Goal: Task Accomplishment & Management: Manage account settings

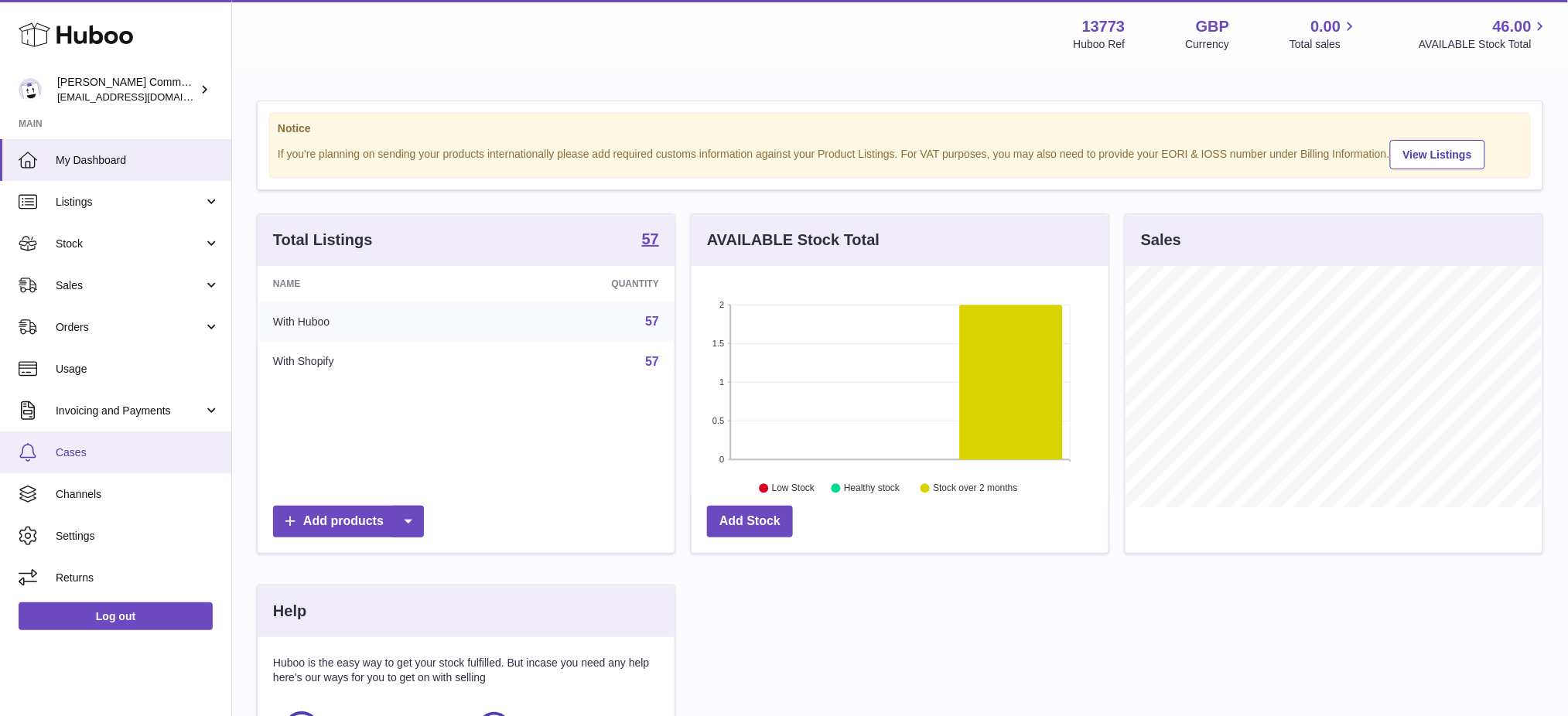
scroll to position [240, 417]
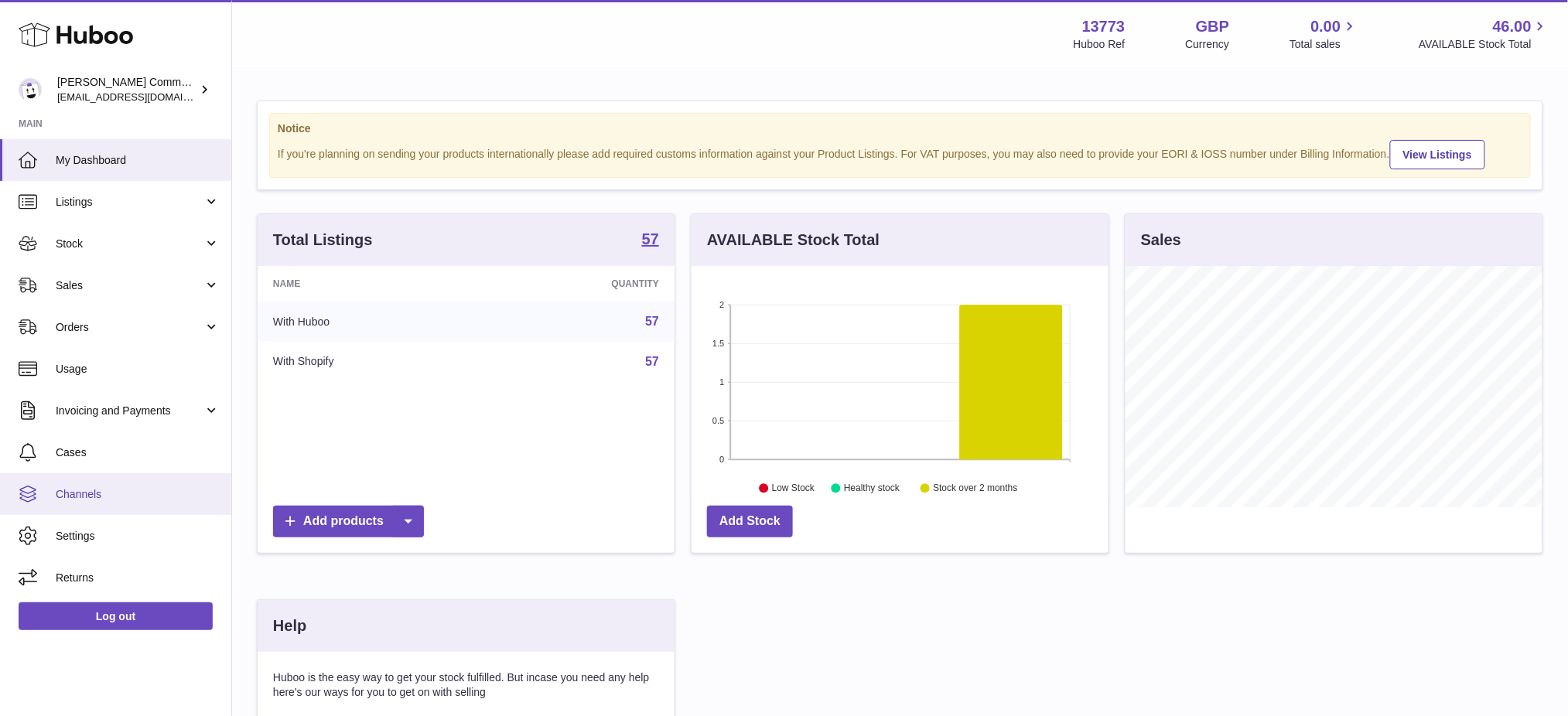
click at [107, 497] on span "Channels" at bounding box center [138, 494] width 164 height 15
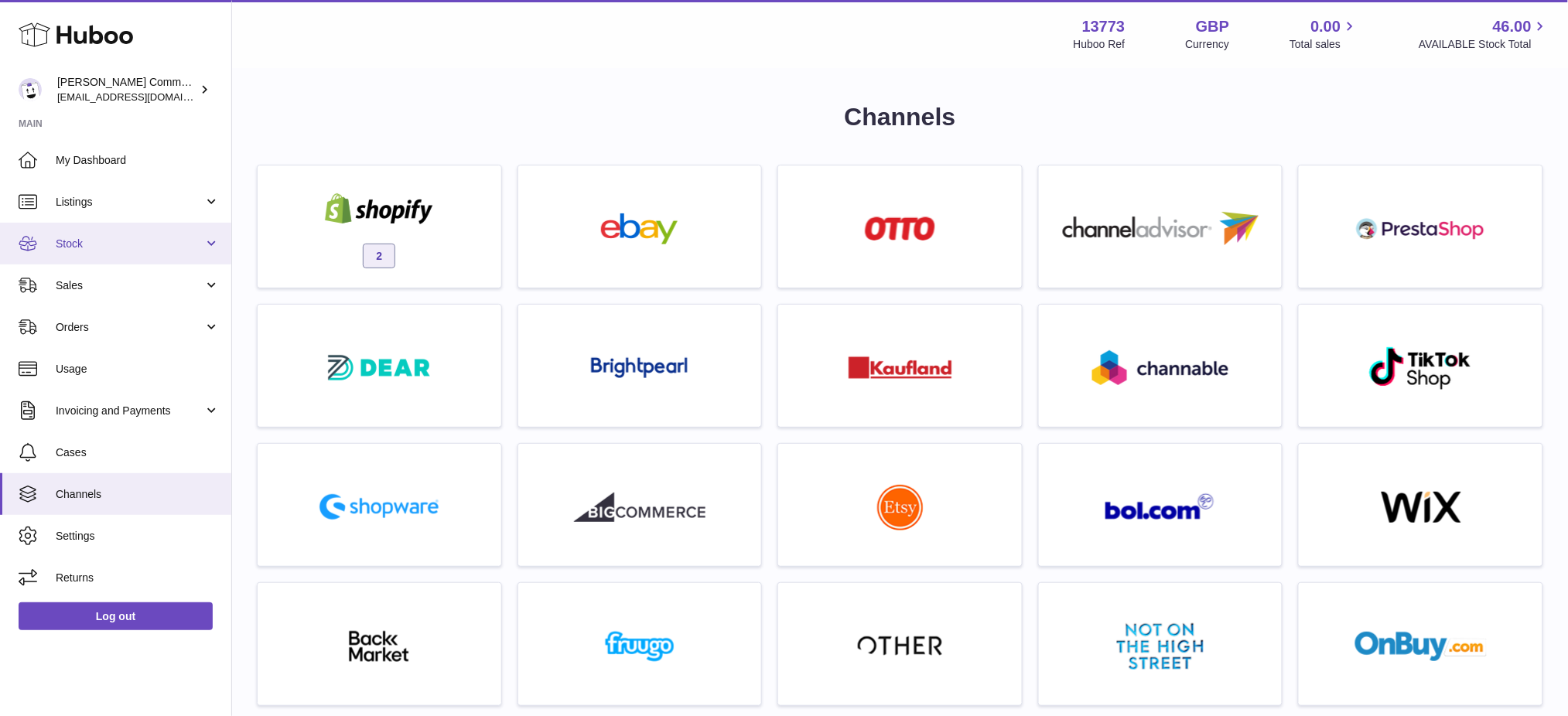
click at [85, 244] on span "Stock" at bounding box center [129, 243] width 148 height 15
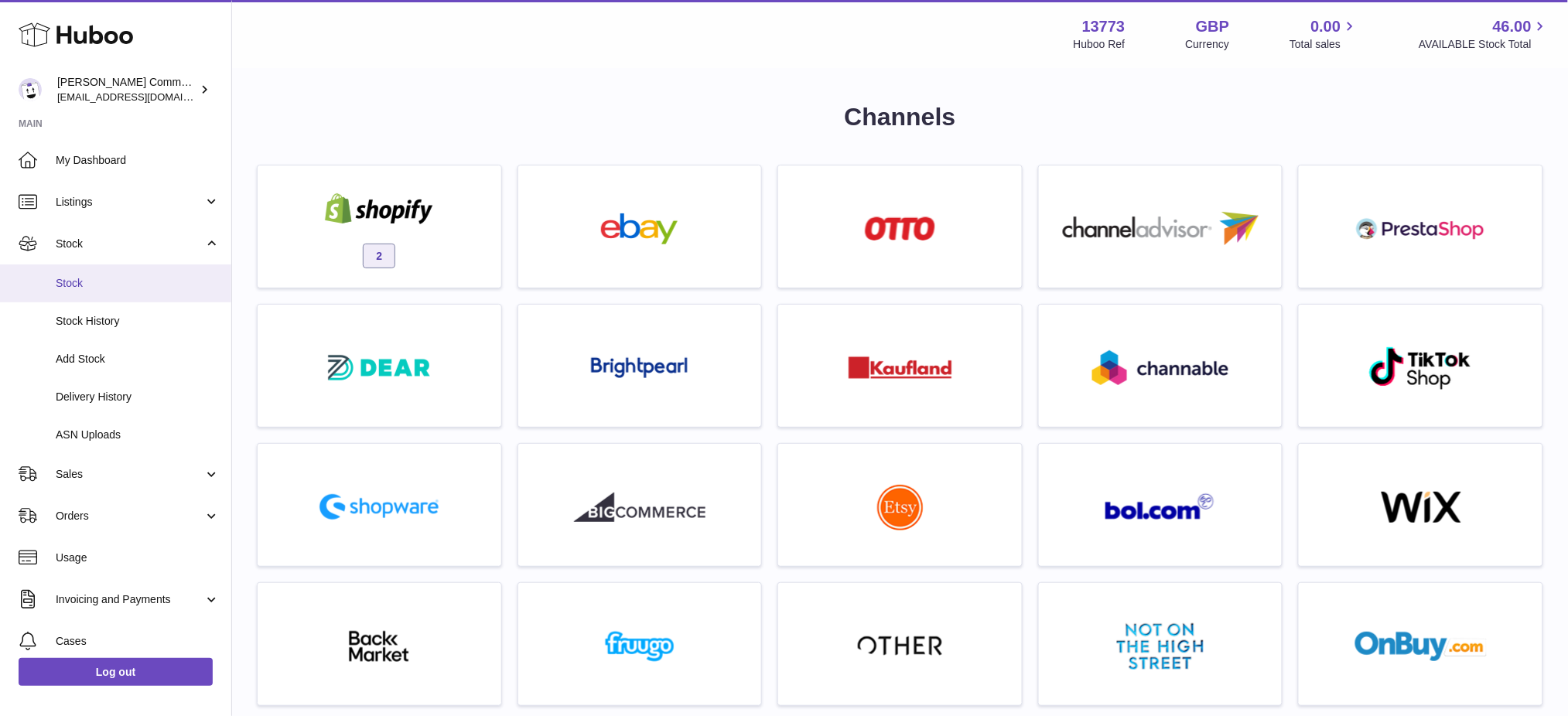
click at [115, 284] on span "Stock" at bounding box center [138, 283] width 164 height 15
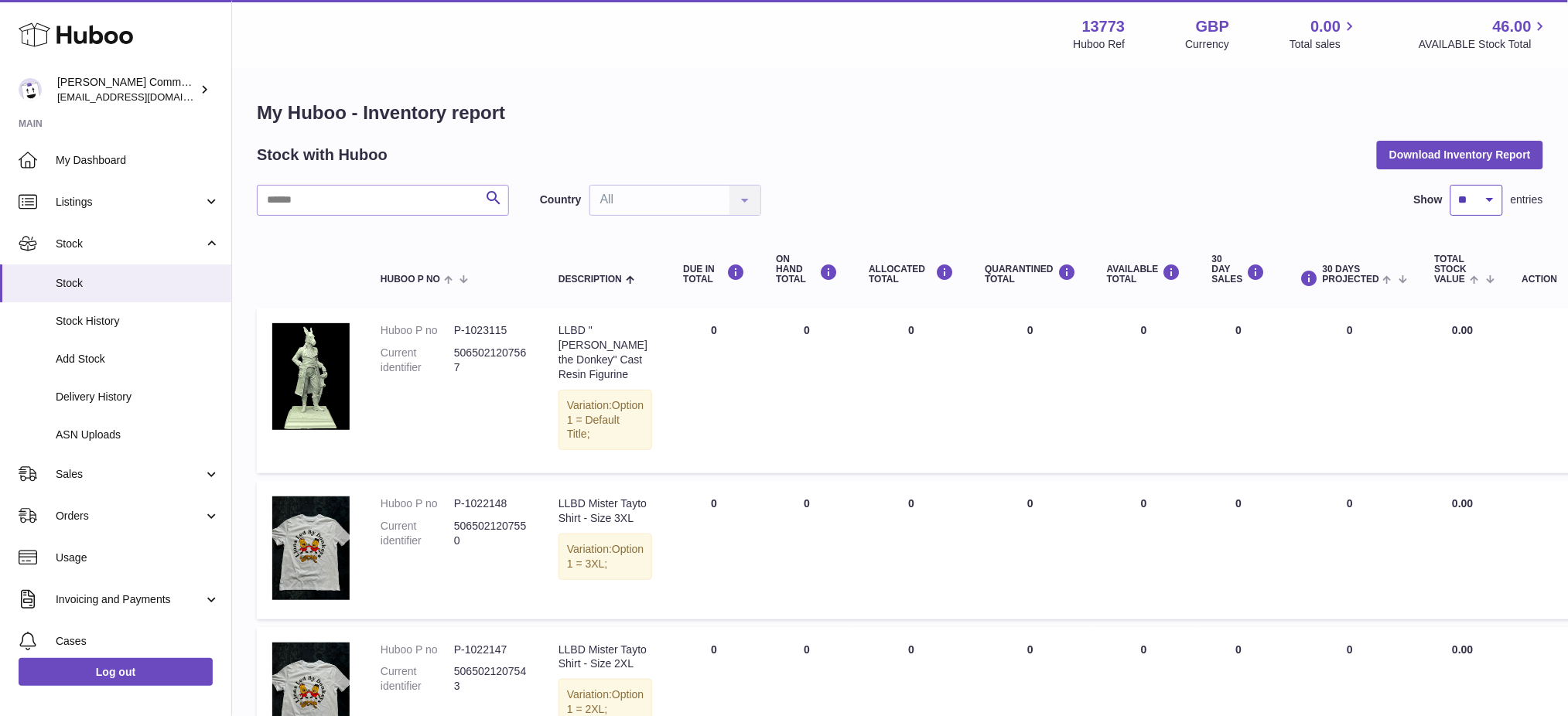
click at [1468, 193] on select "** ** ** ***" at bounding box center [1477, 201] width 53 height 31
select select "***"
click at [1450, 185] on select "** ** ** ***" at bounding box center [1477, 201] width 53 height 31
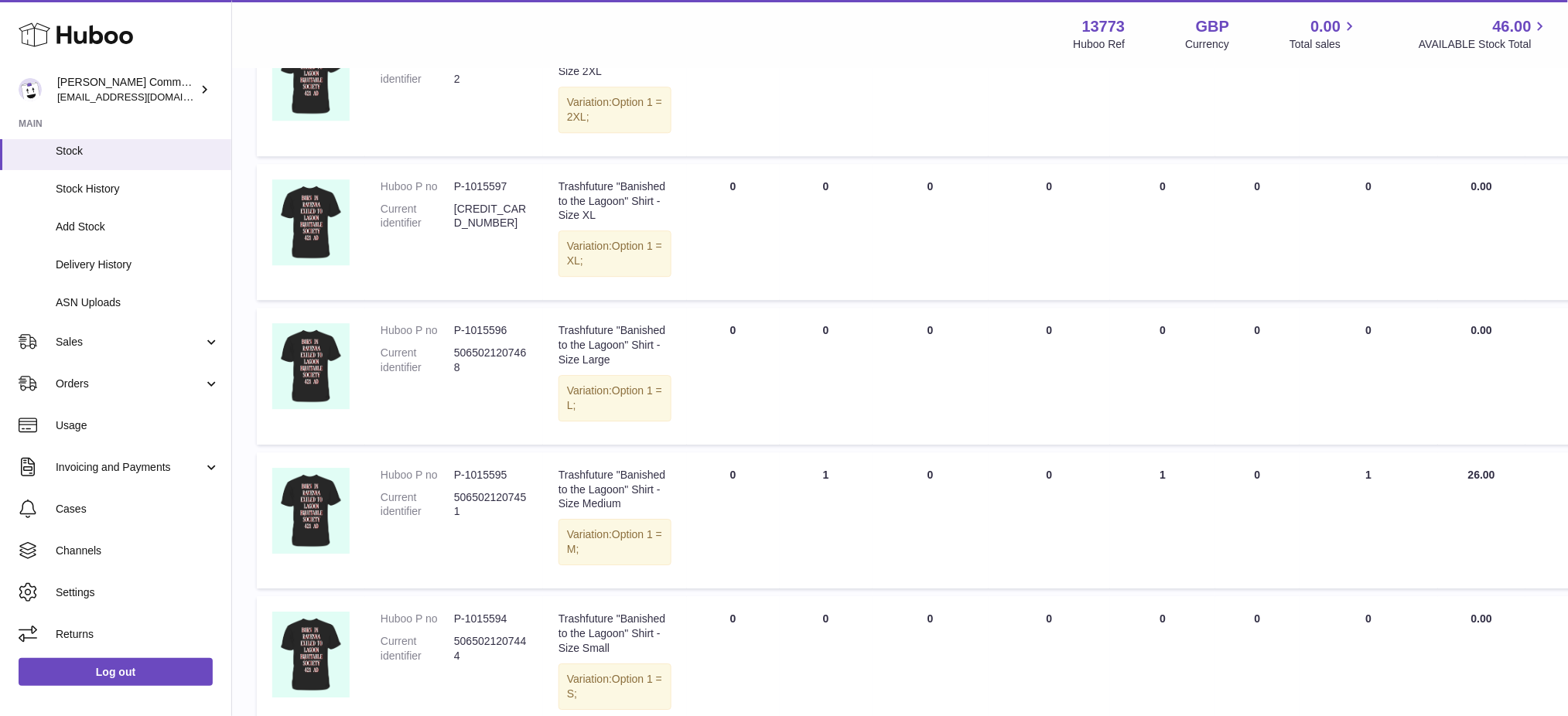
scroll to position [1774, 0]
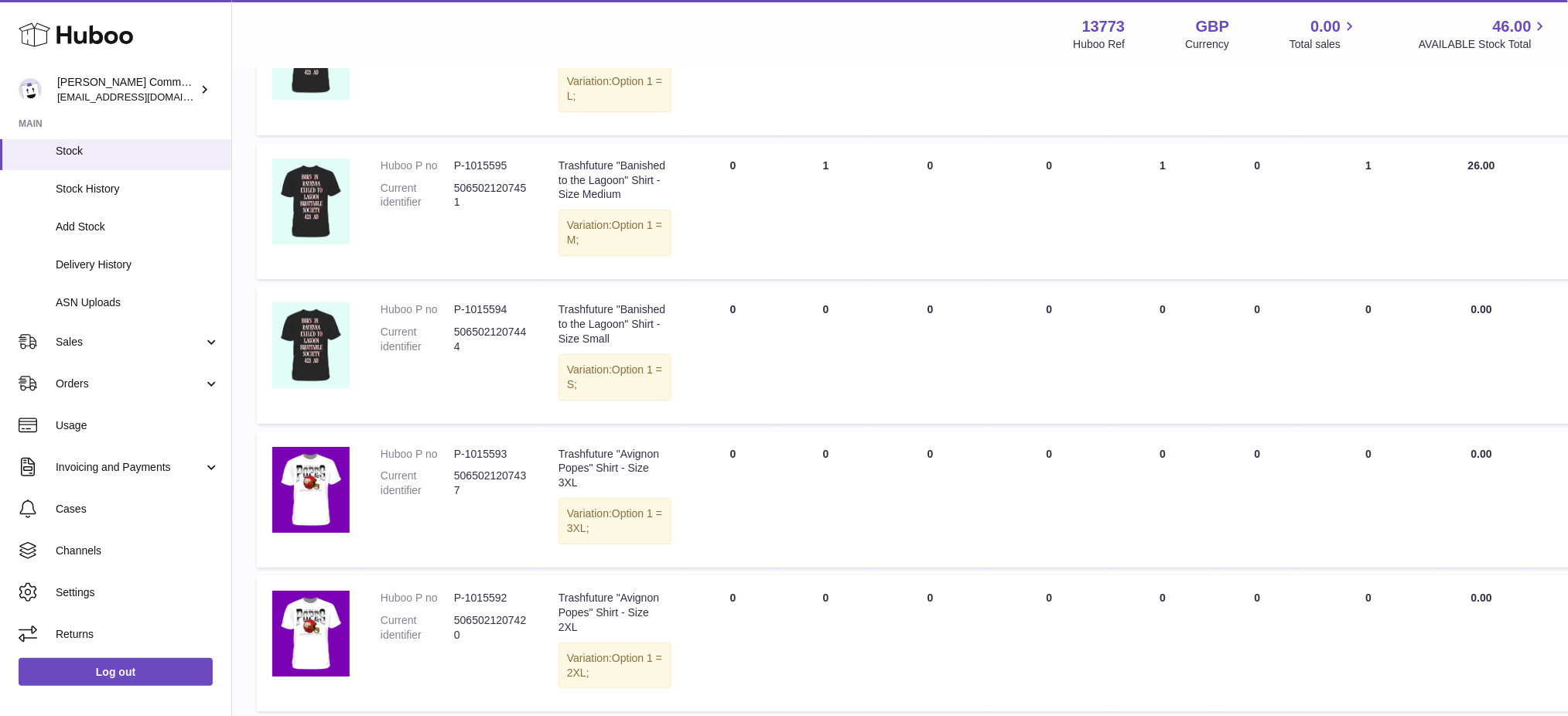
click at [479, 174] on dd "P-1015595" at bounding box center [491, 166] width 74 height 15
copy dd "1015595"
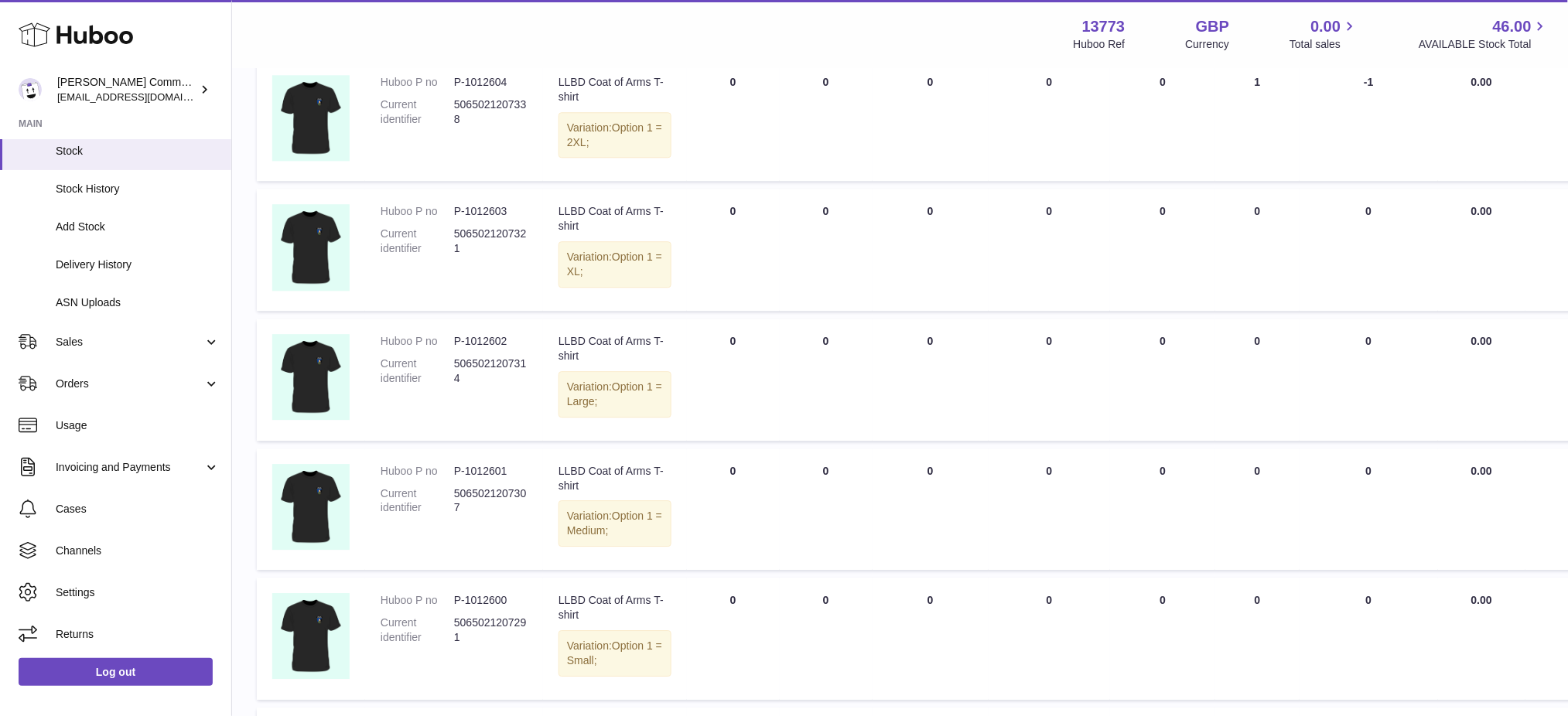
scroll to position [3423, 0]
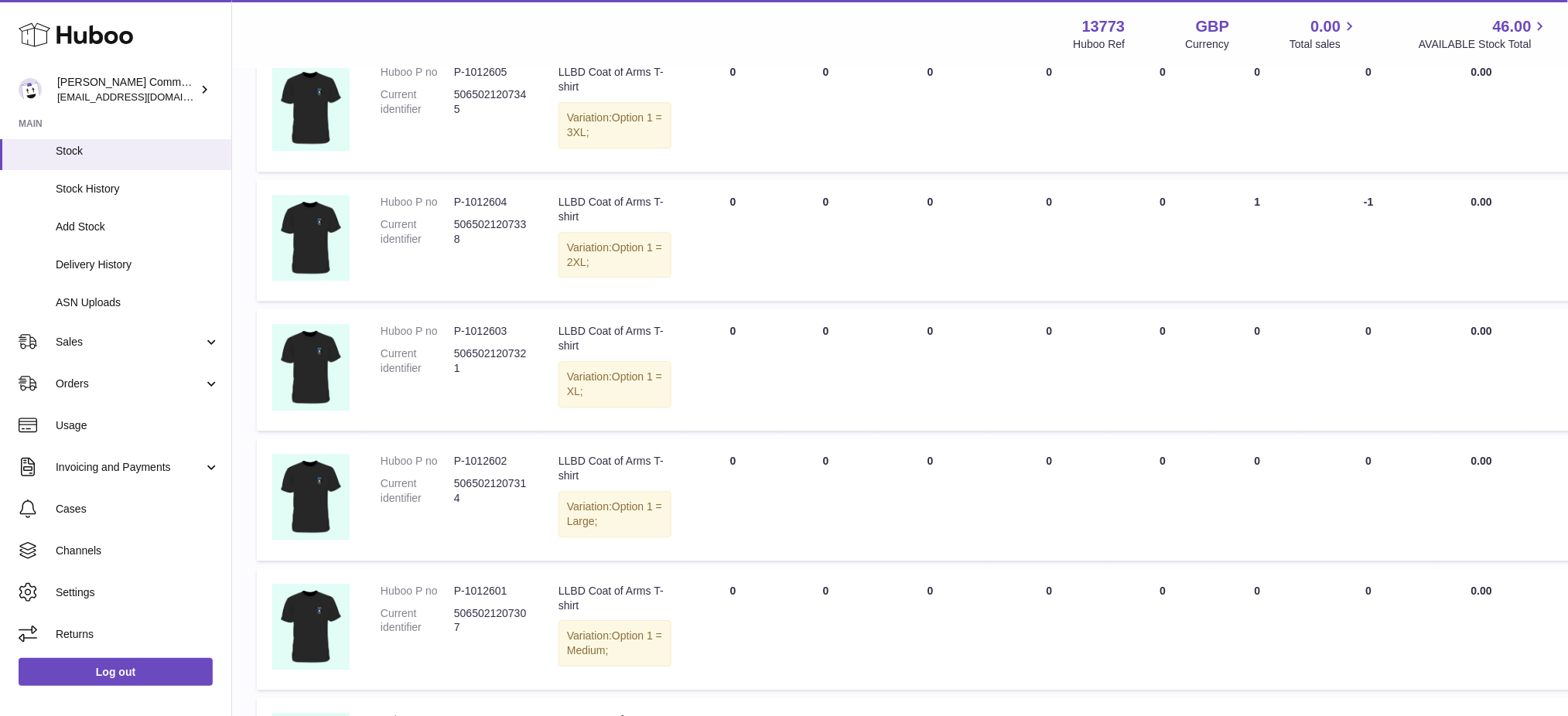
copy dd "1012608"
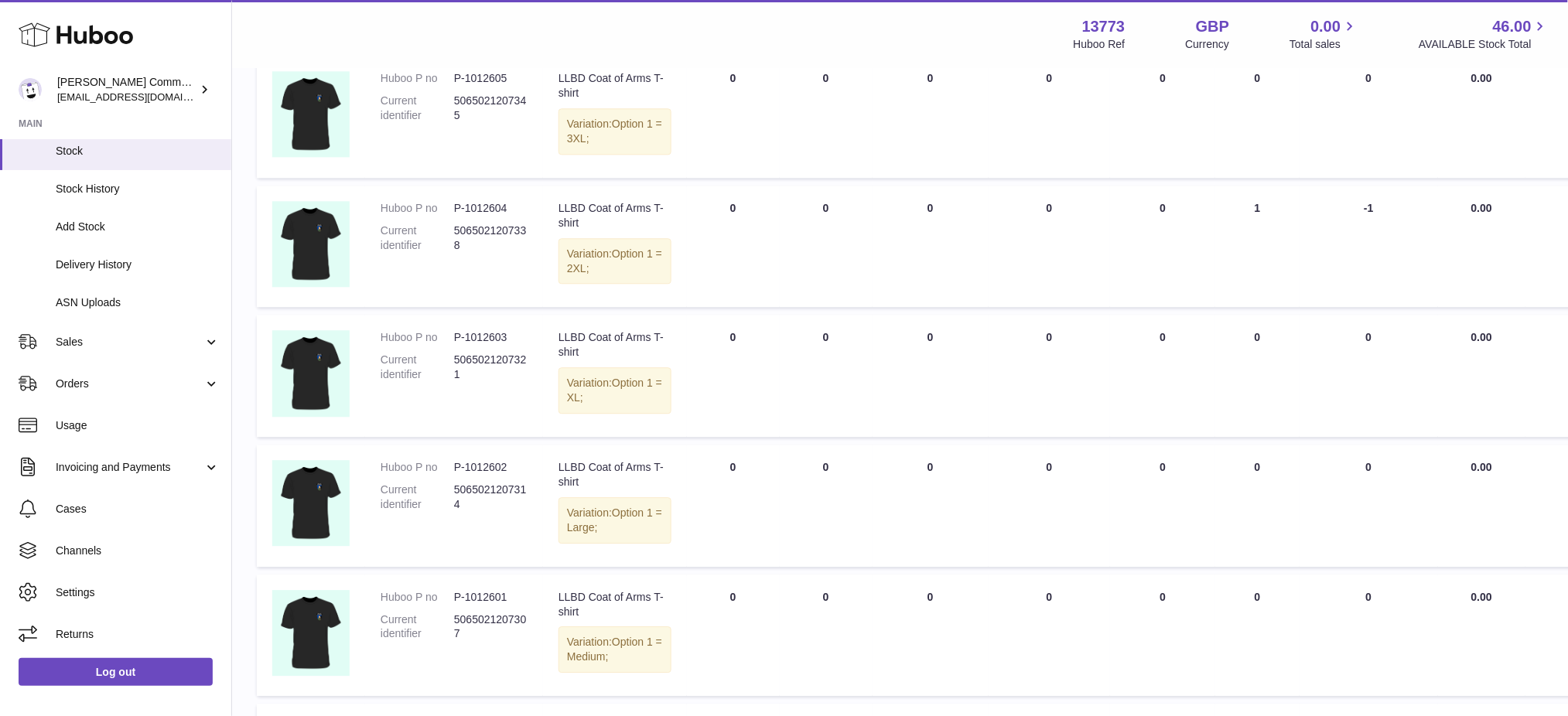
scroll to position [3114, 0]
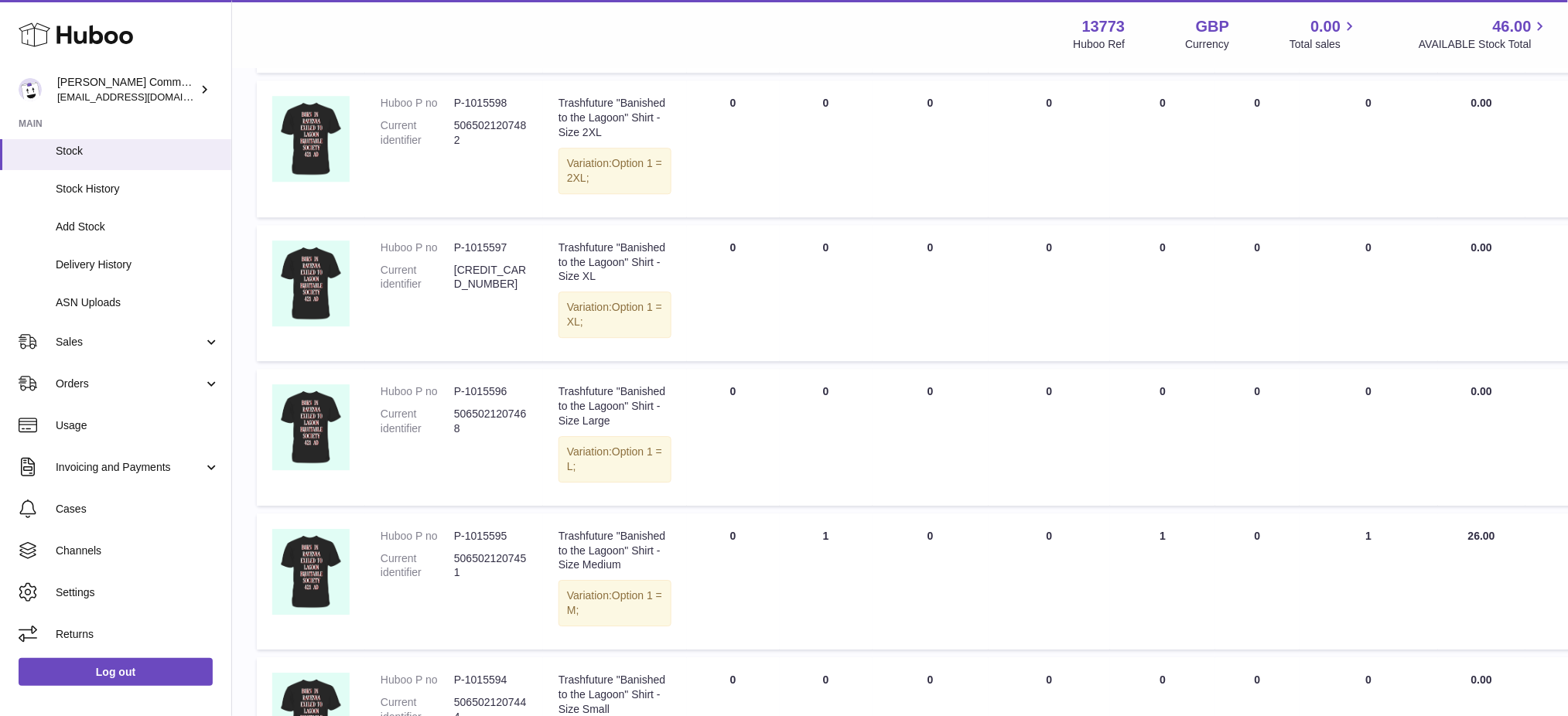
scroll to position [1752, 0]
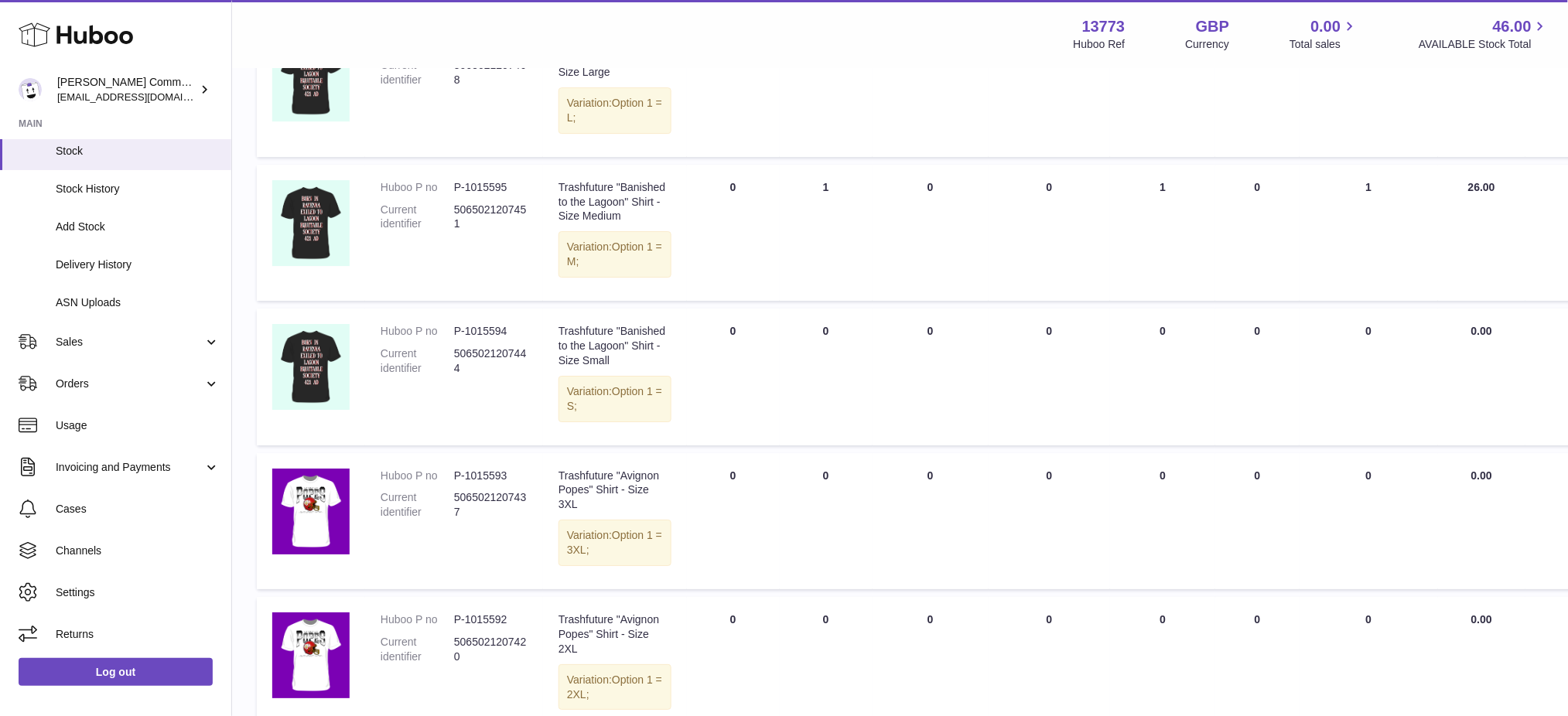
click at [488, 194] on dd "P-1015595" at bounding box center [491, 188] width 74 height 15
copy dd "1015595"
click at [484, 194] on dd "P-1015595" at bounding box center [491, 188] width 74 height 15
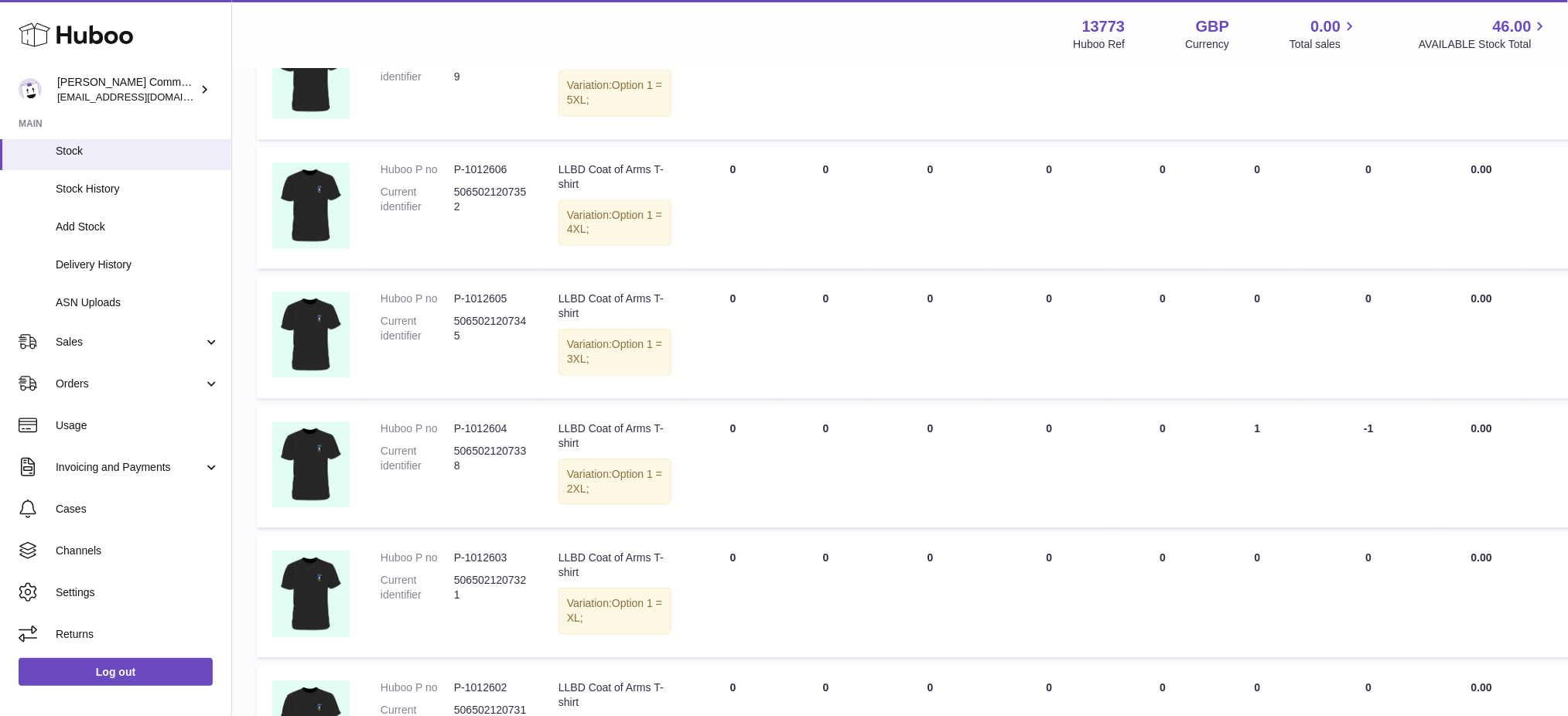
scroll to position [3403, 0]
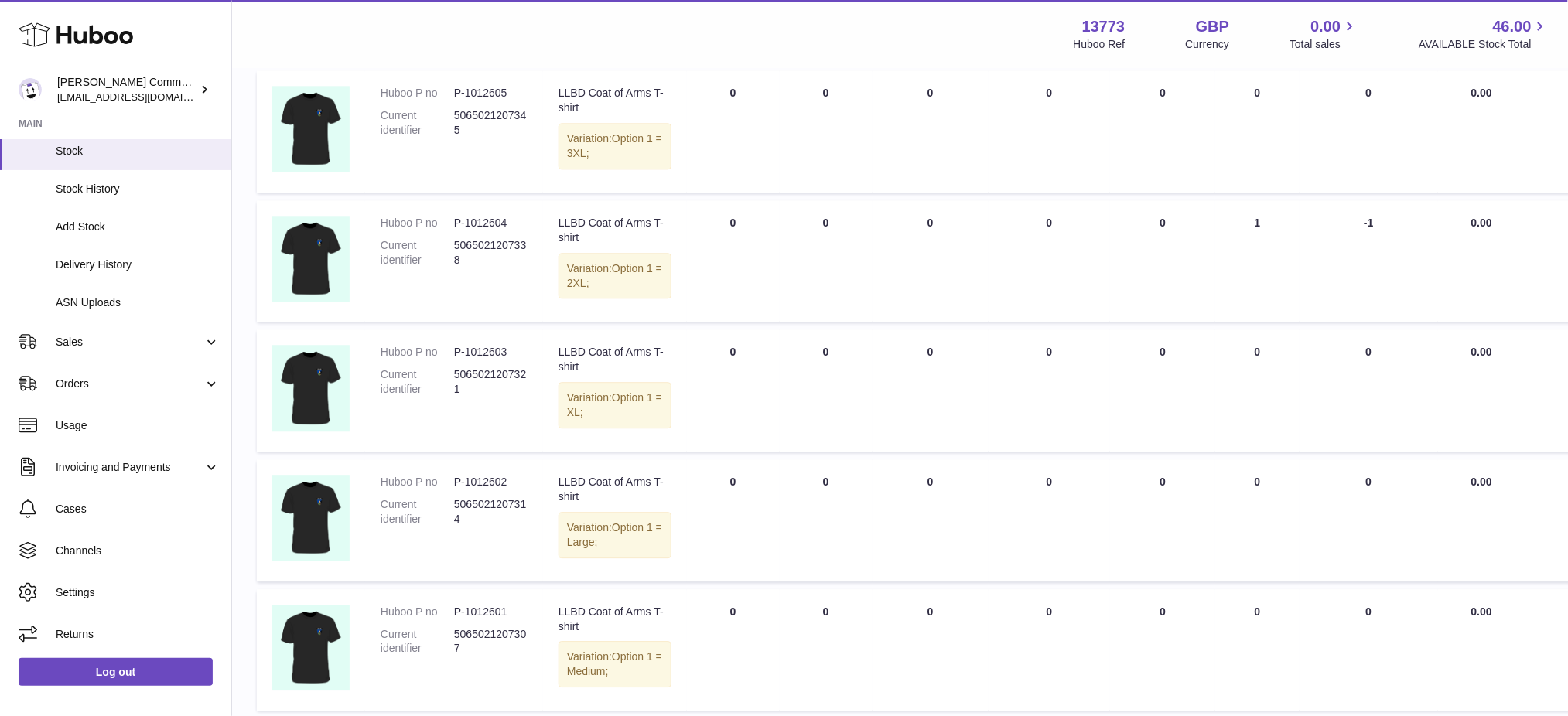
copy dd "1012608"
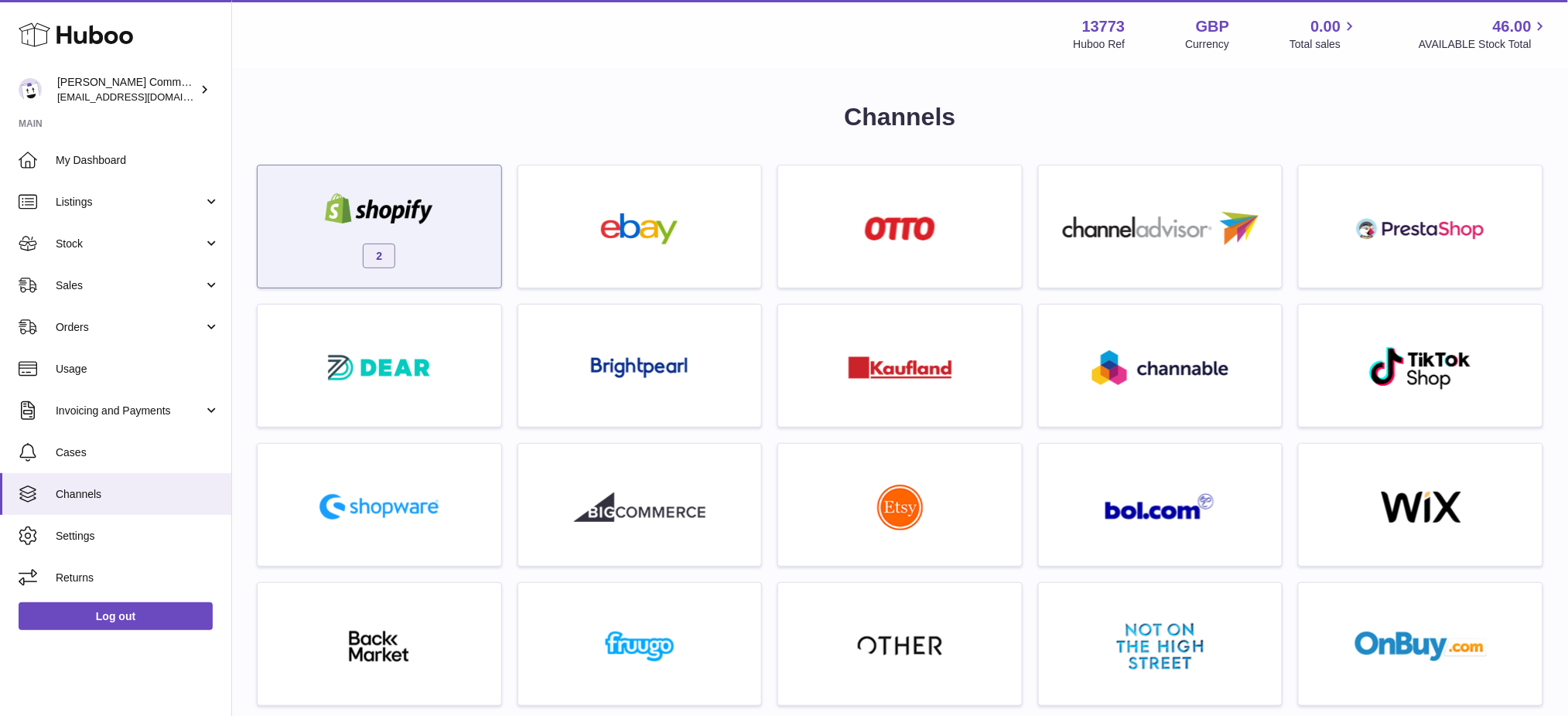
click at [435, 204] on img at bounding box center [379, 208] width 132 height 31
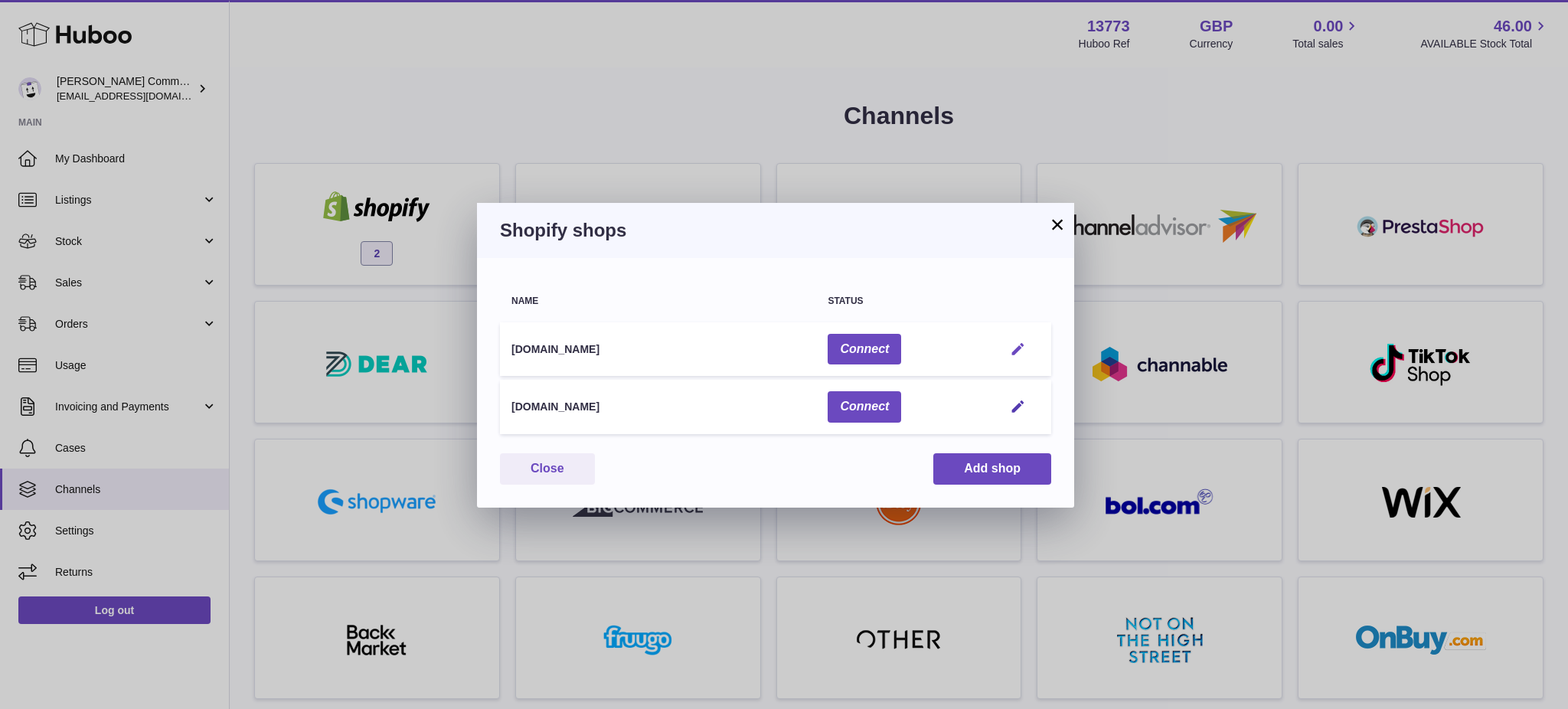
click at [1020, 349] on em "button" at bounding box center [1017, 349] width 16 height 16
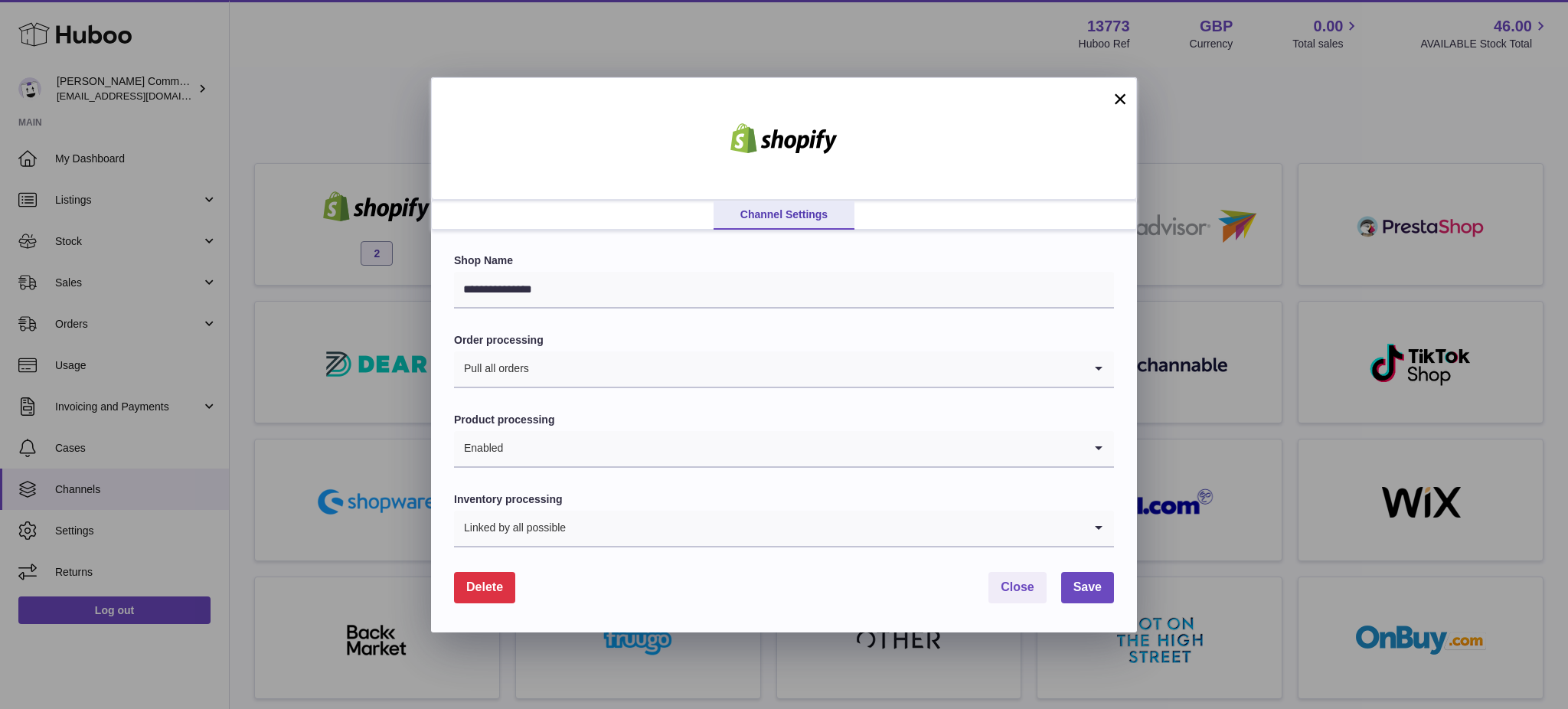
click at [463, 588] on button "Delete" at bounding box center [485, 587] width 61 height 31
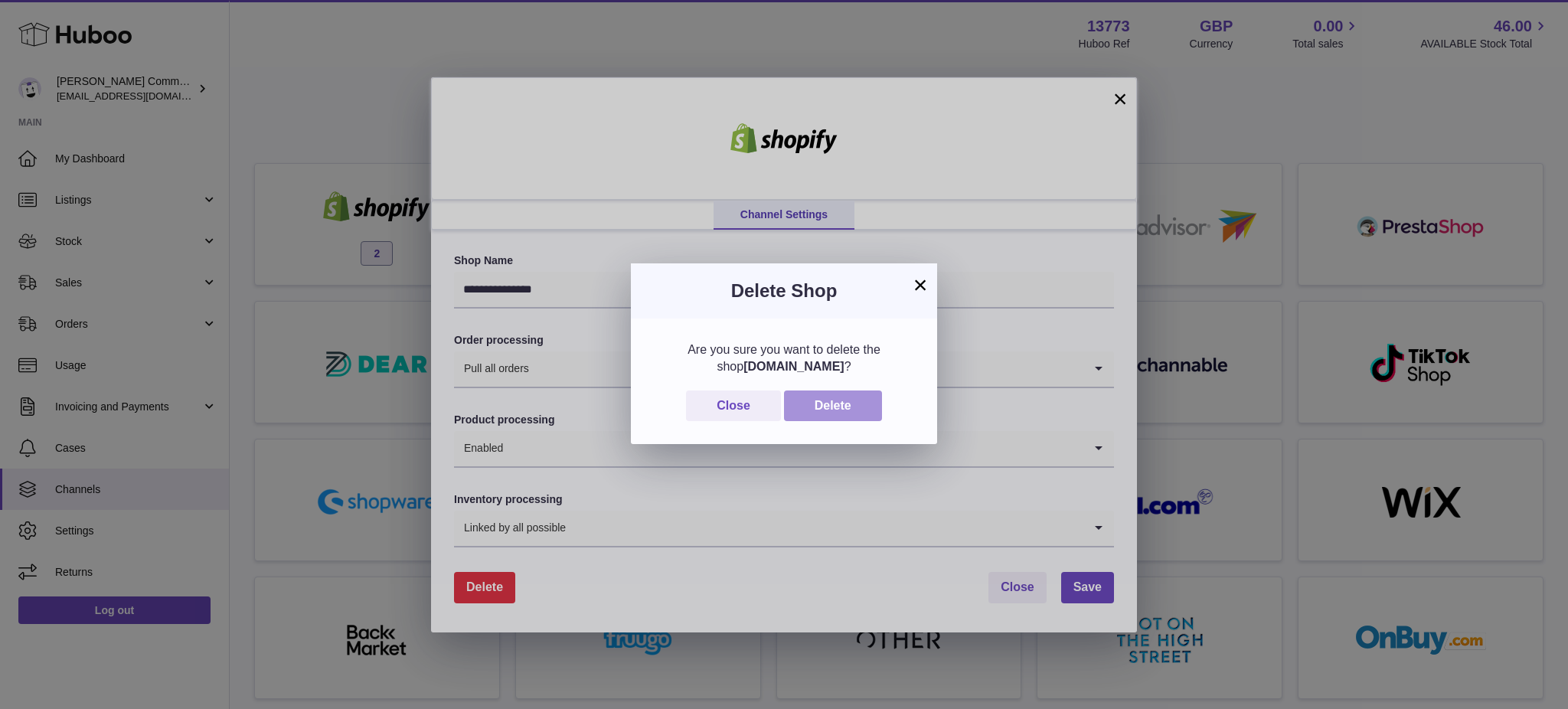
click at [814, 414] on button "Delete" at bounding box center [833, 406] width 98 height 31
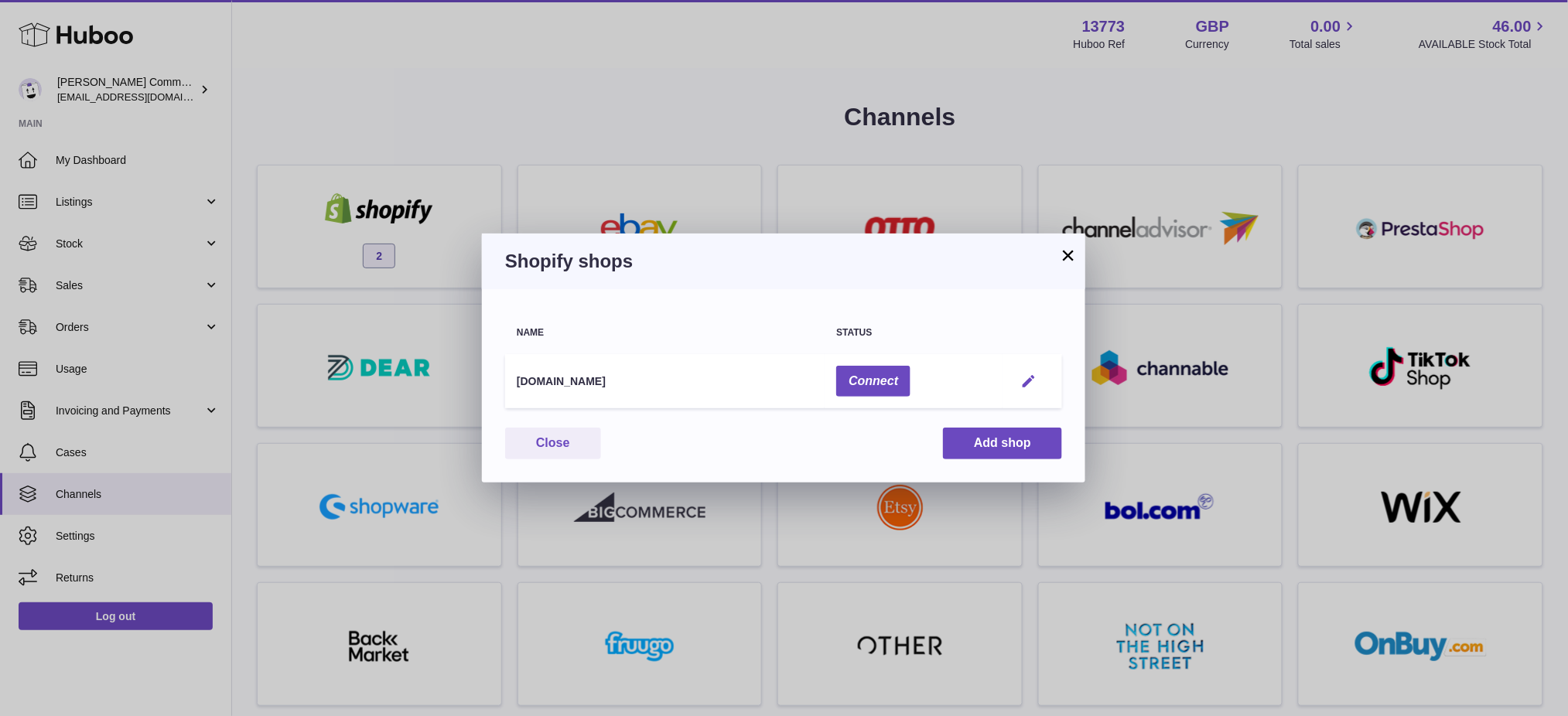
click at [1029, 380] on em "button" at bounding box center [1028, 381] width 16 height 16
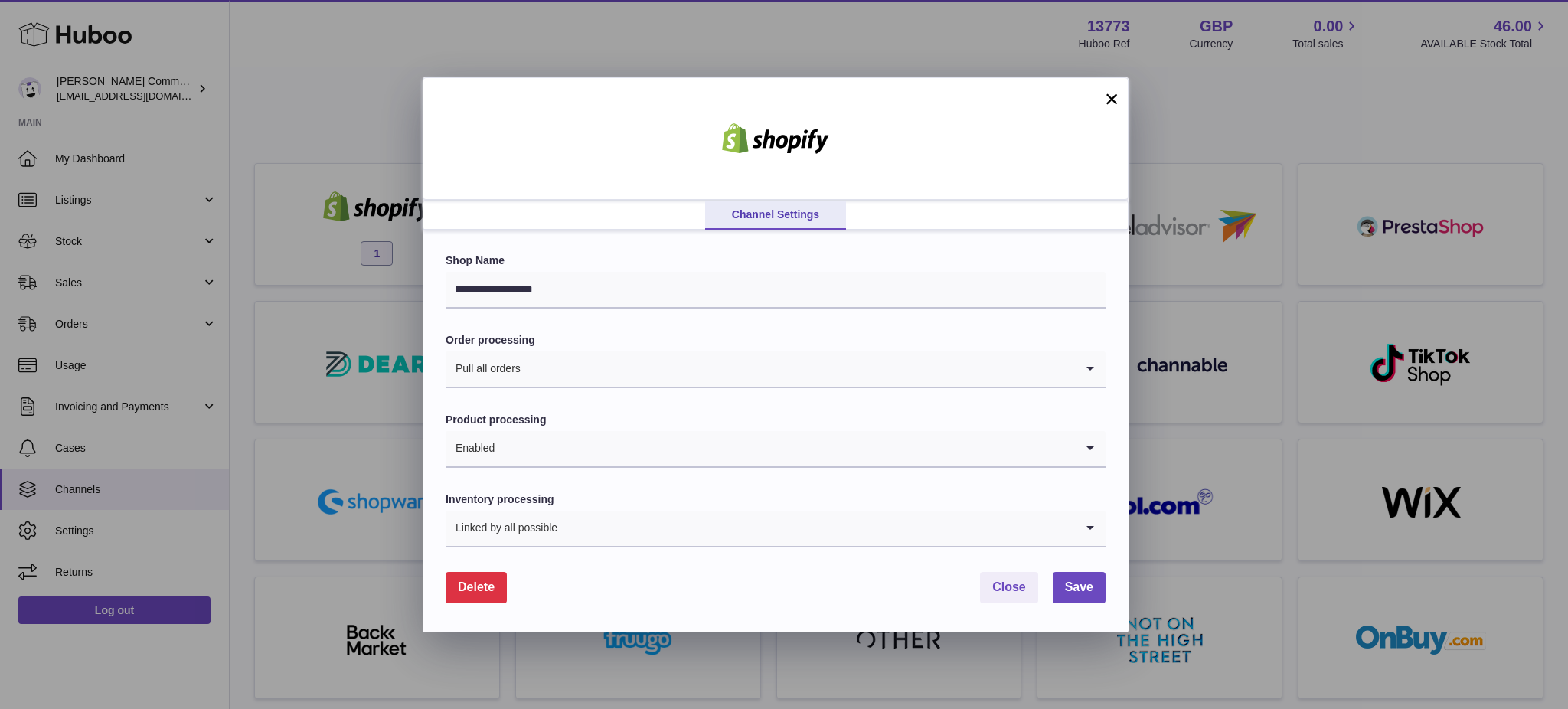
click at [473, 585] on span "Delete" at bounding box center [476, 586] width 37 height 13
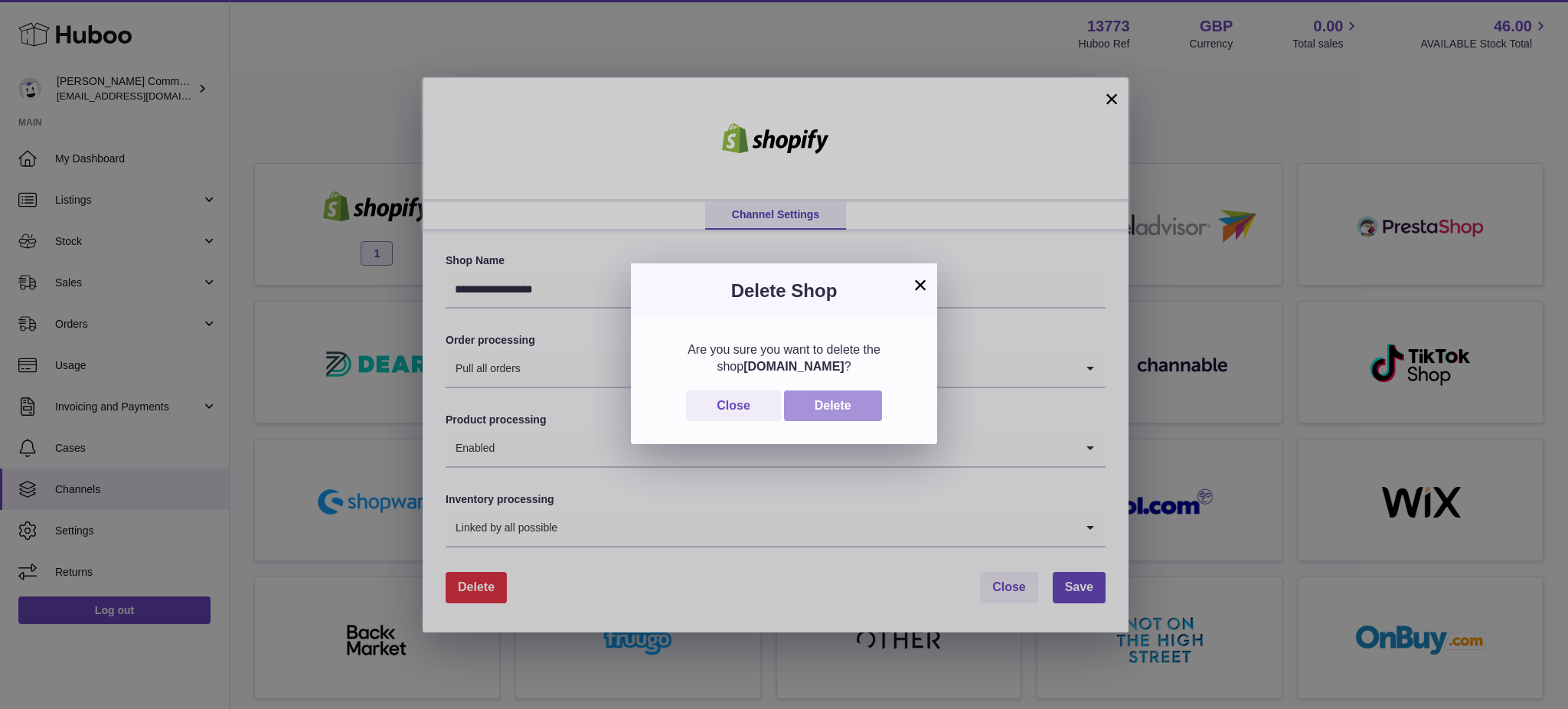
click at [848, 409] on button "Delete" at bounding box center [833, 406] width 98 height 31
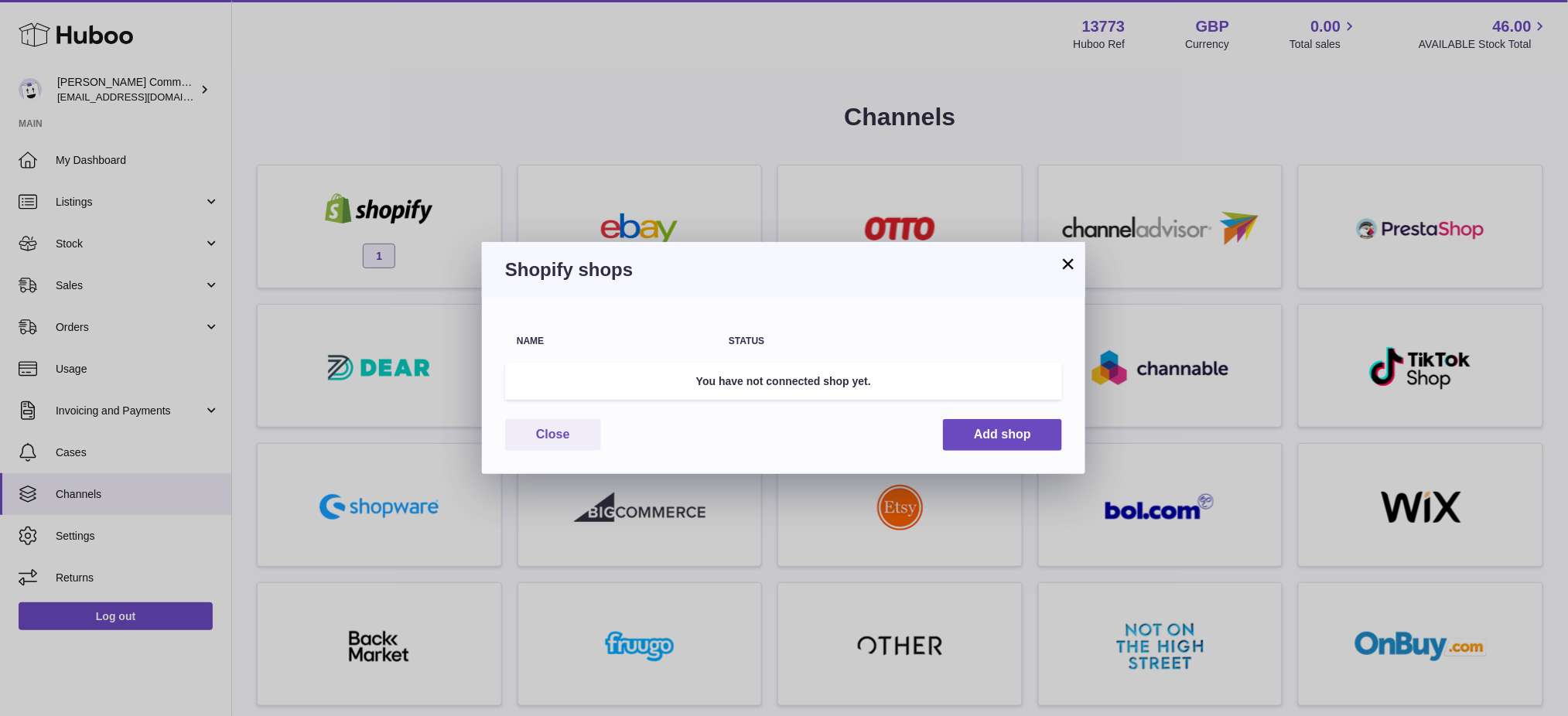
click at [1070, 261] on button "×" at bounding box center [1068, 263] width 19 height 19
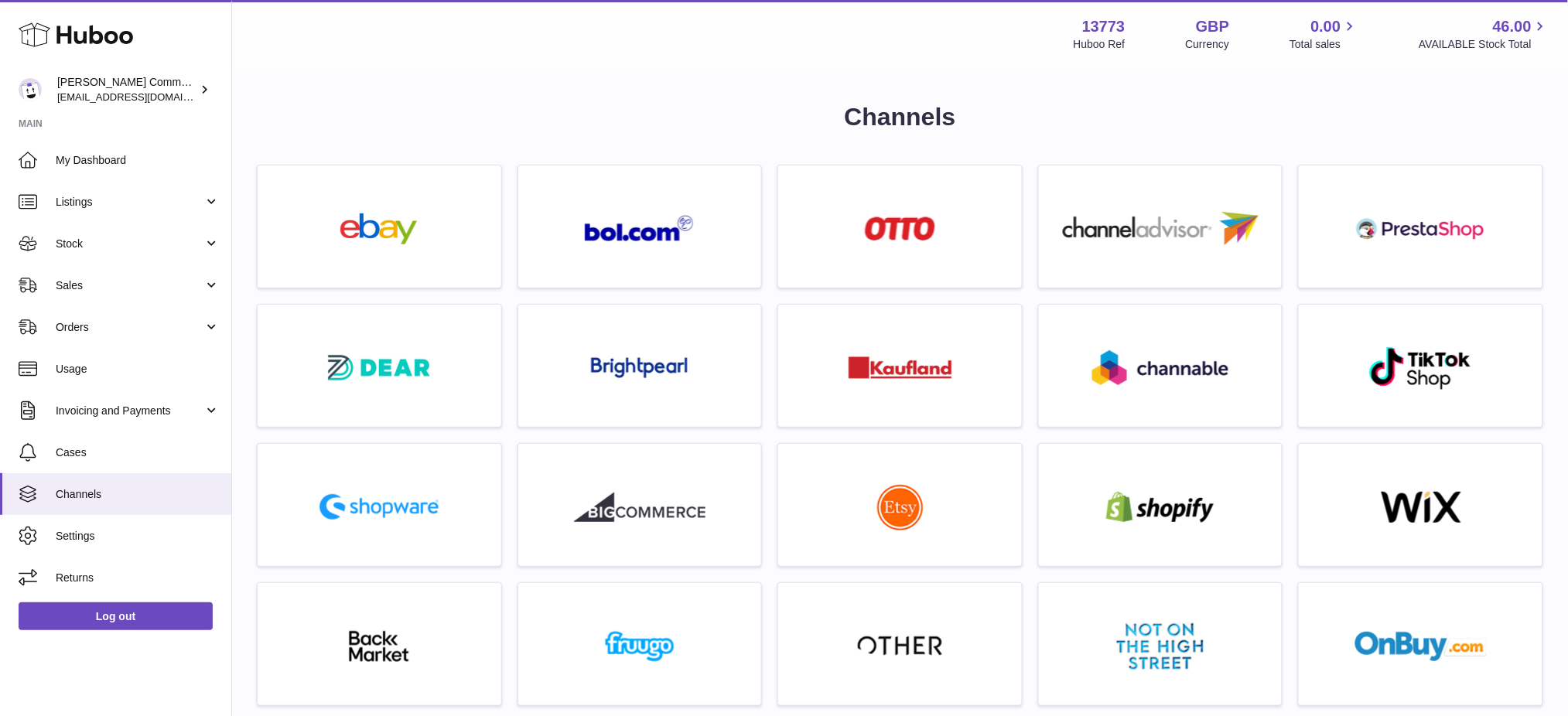
drag, startPoint x: 552, startPoint y: 84, endPoint x: 501, endPoint y: 22, distance: 80.3
click at [549, 79] on div "Channels For any of these extra channels contact support Multichannels" at bounding box center [899, 666] width 1335 height 1193
